Goal: Check status: Check status

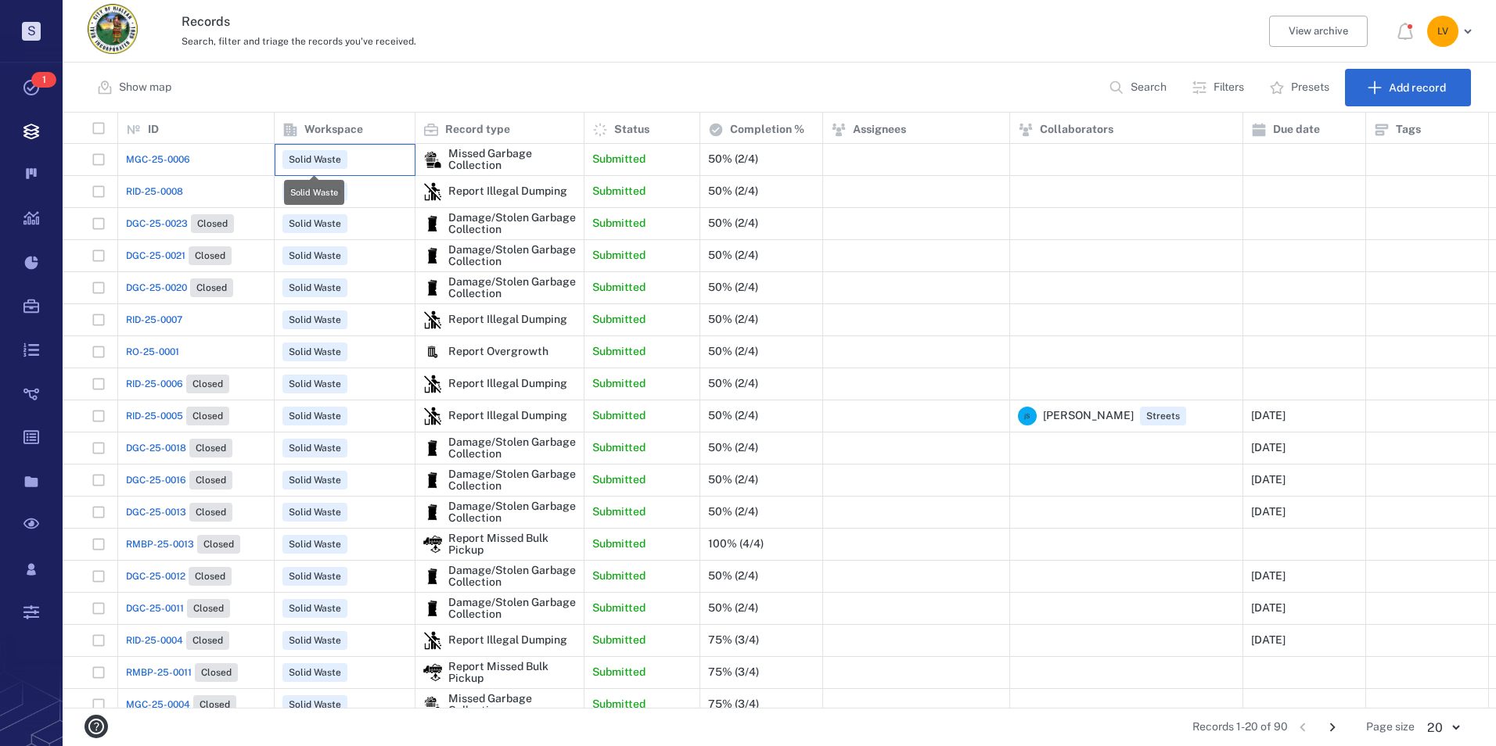
click at [343, 150] on span "Solid Waste" at bounding box center [314, 159] width 65 height 19
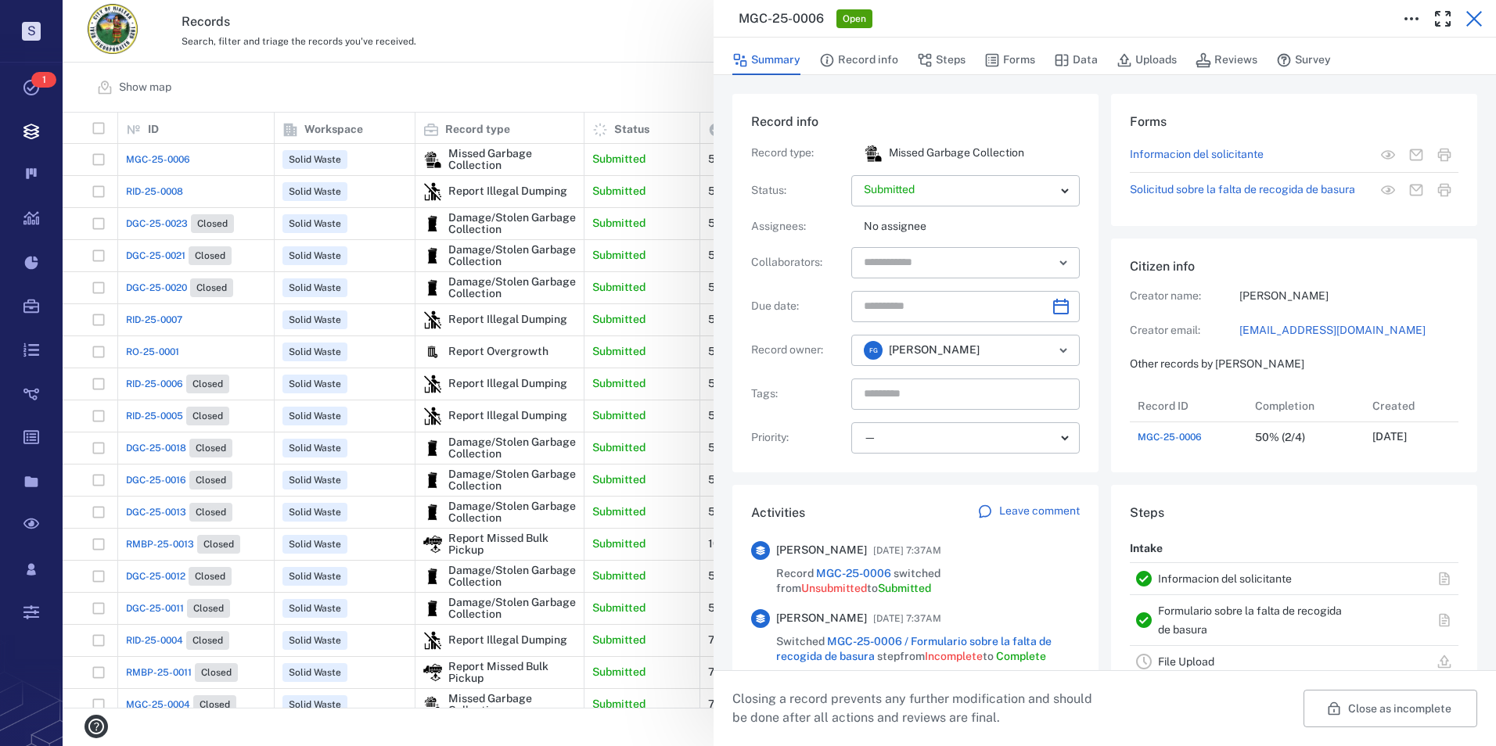
click at [1468, 24] on icon "button" at bounding box center [1474, 19] width 16 height 16
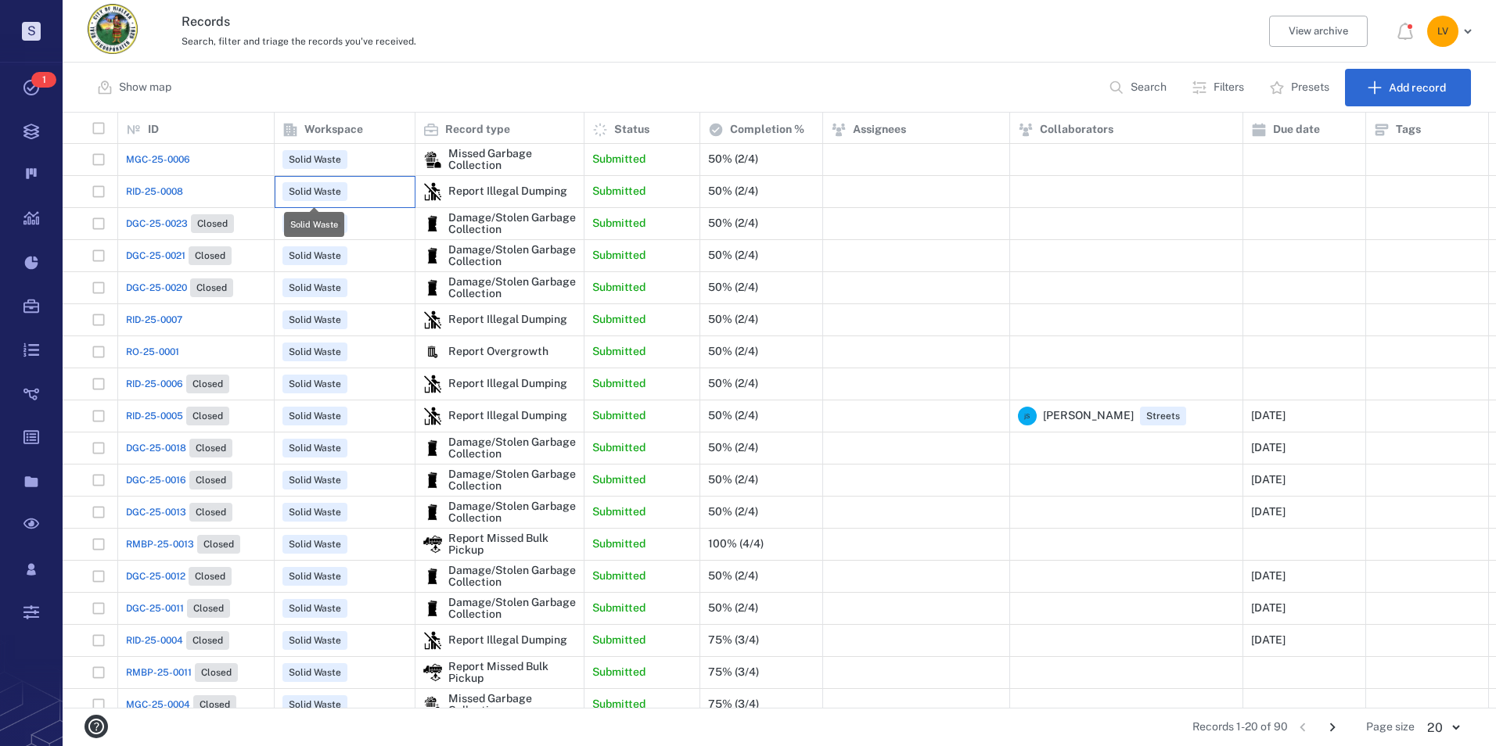
click at [307, 191] on span "Solid Waste" at bounding box center [315, 191] width 59 height 13
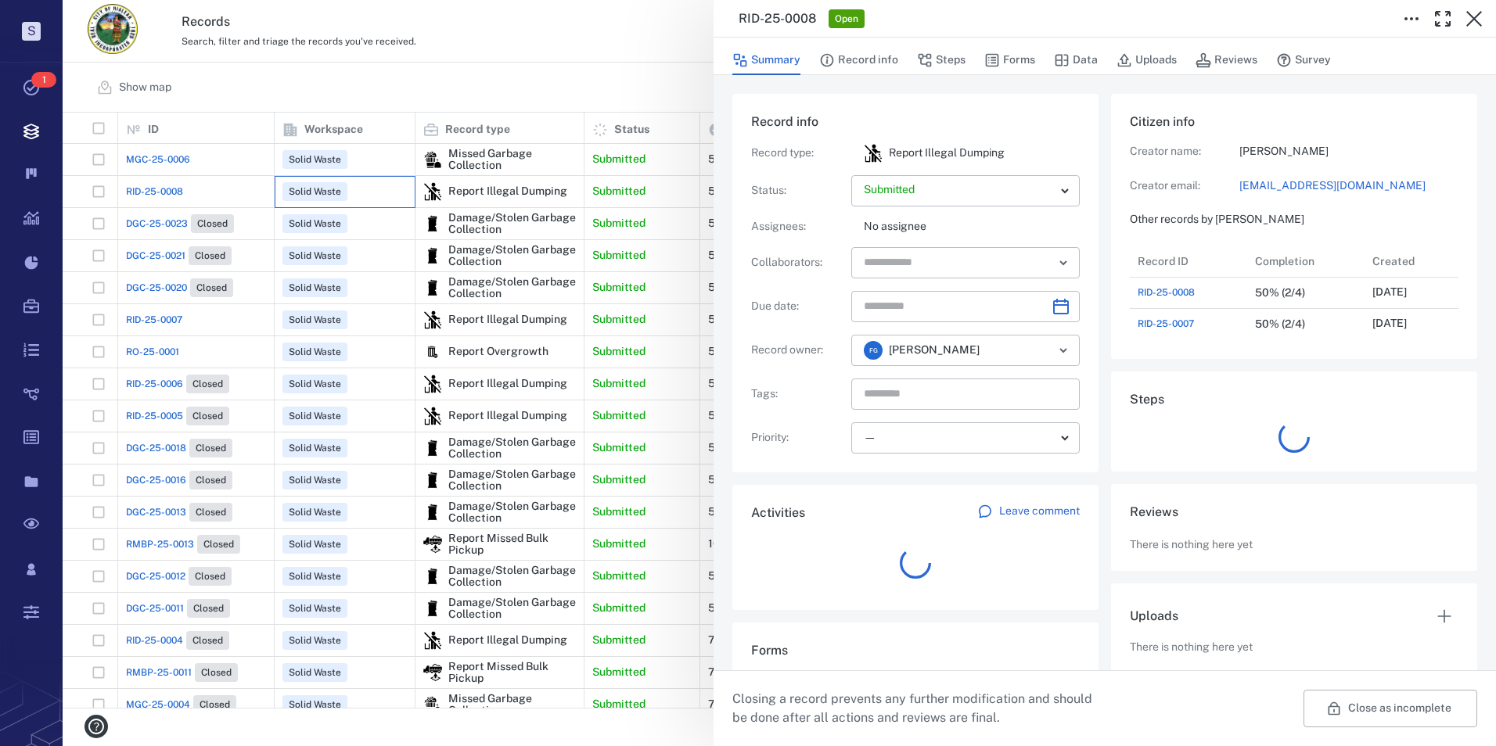
scroll to position [94, 311]
